Goal: Information Seeking & Learning: Check status

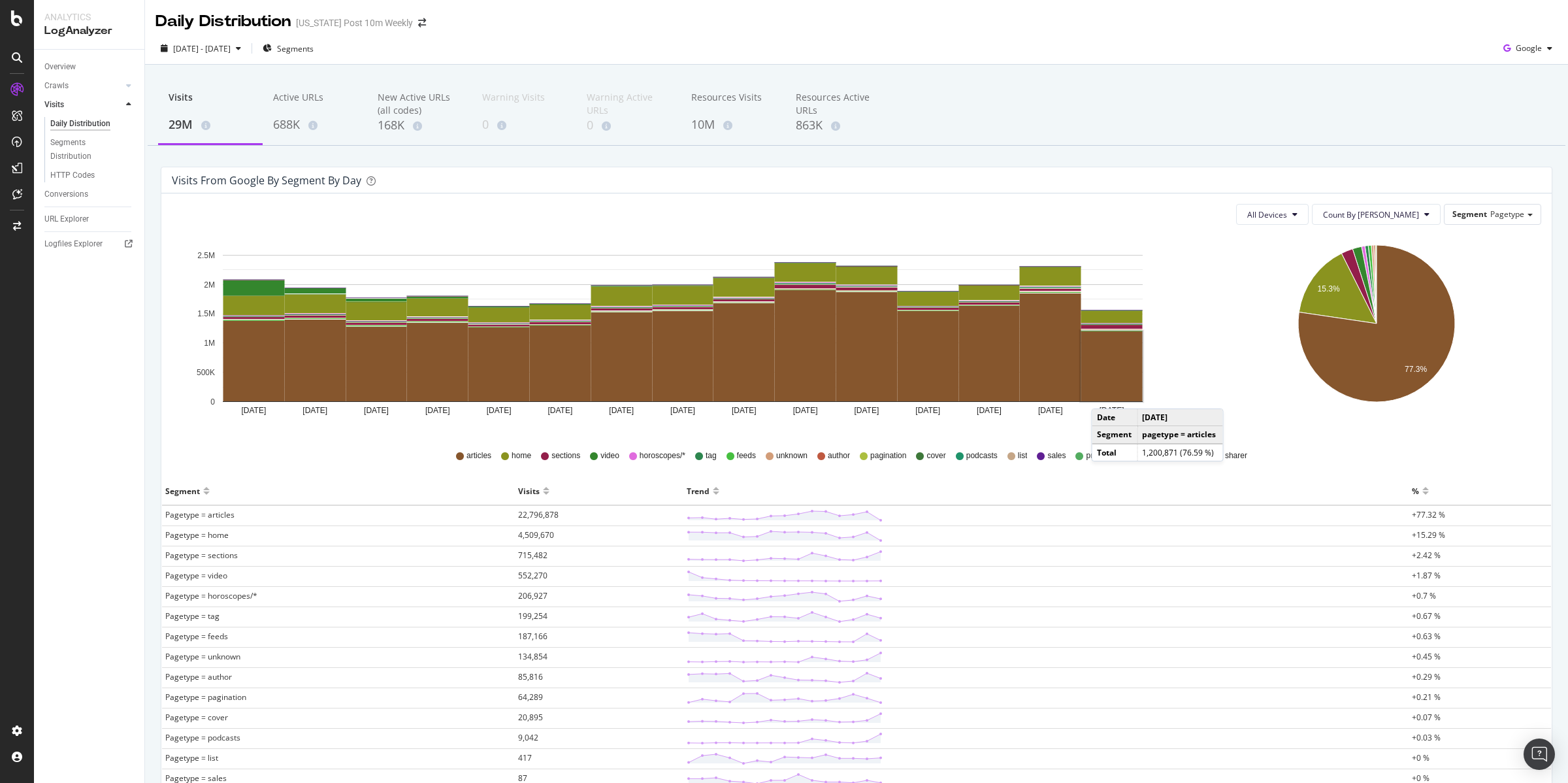
click at [1105, 396] on rect "A chart." at bounding box center [1112, 366] width 62 height 70
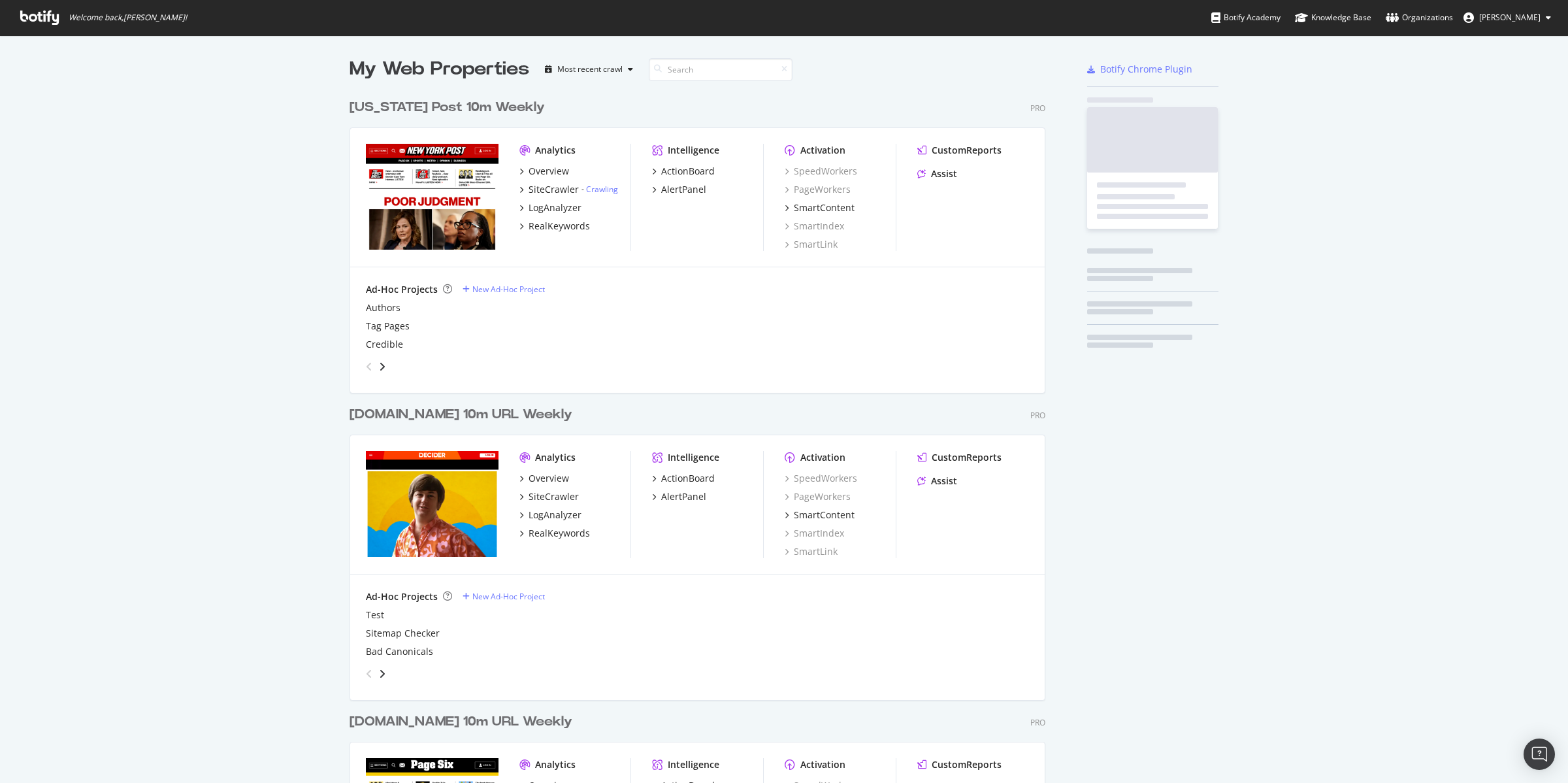
scroll to position [1553, 694]
